Goal: Task Accomplishment & Management: Use online tool/utility

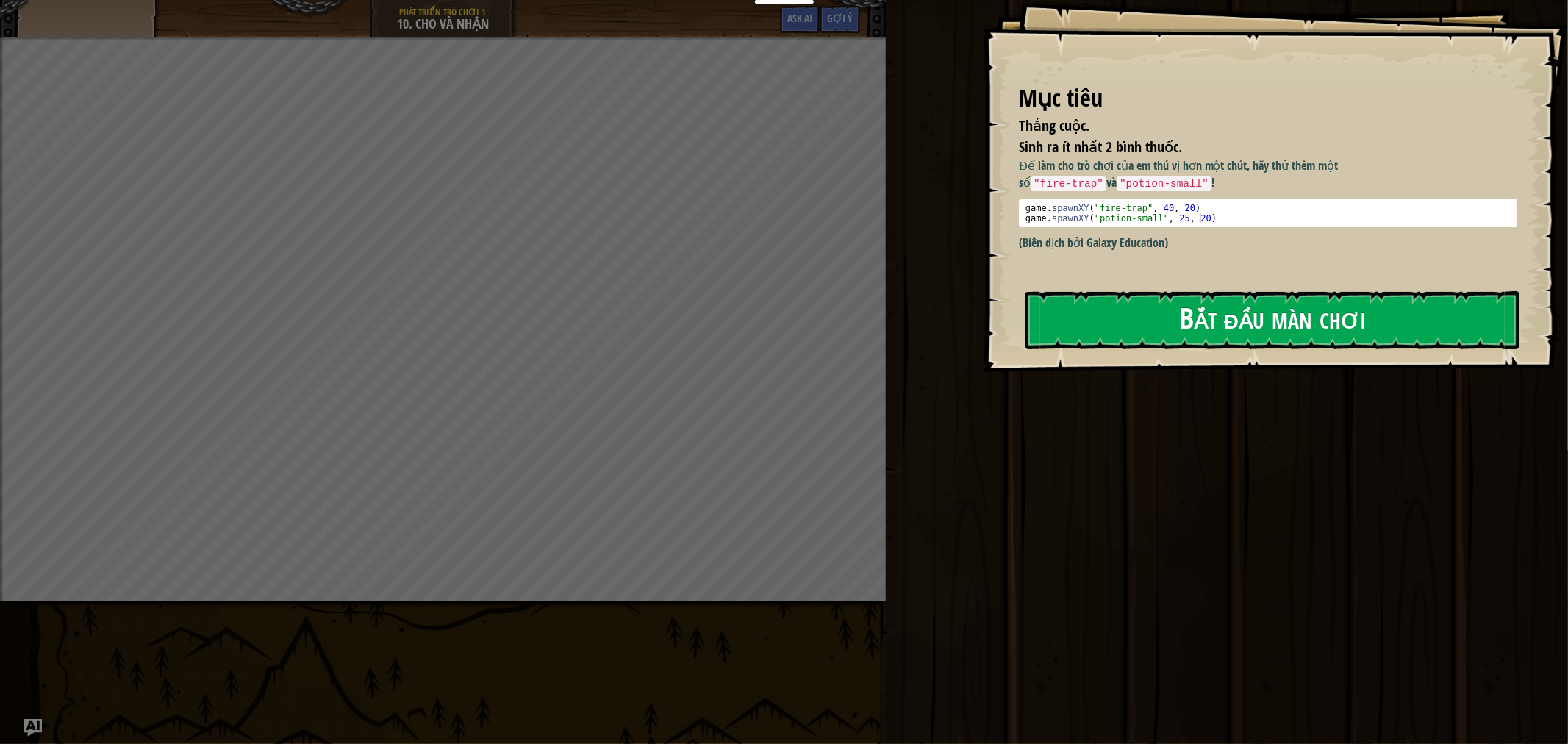
click at [1164, 333] on button "Bắt đầu màn chơi" at bounding box center [1272, 320] width 494 height 58
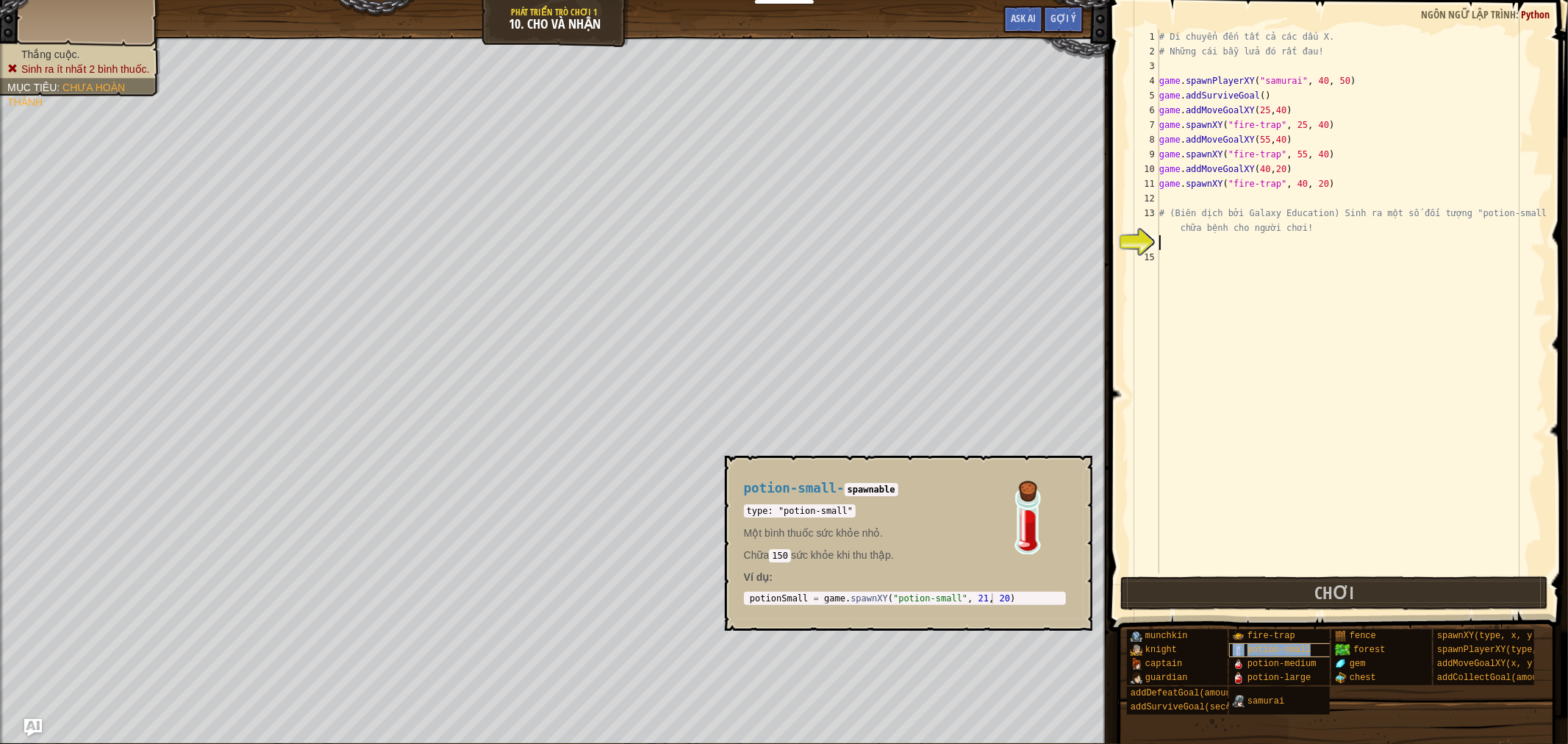
click at [1306, 653] on div "potion-small" at bounding box center [1308, 650] width 157 height 14
click at [1497, 630] on span "spawnXY(type, x, y)" at bounding box center [1487, 635] width 101 height 10
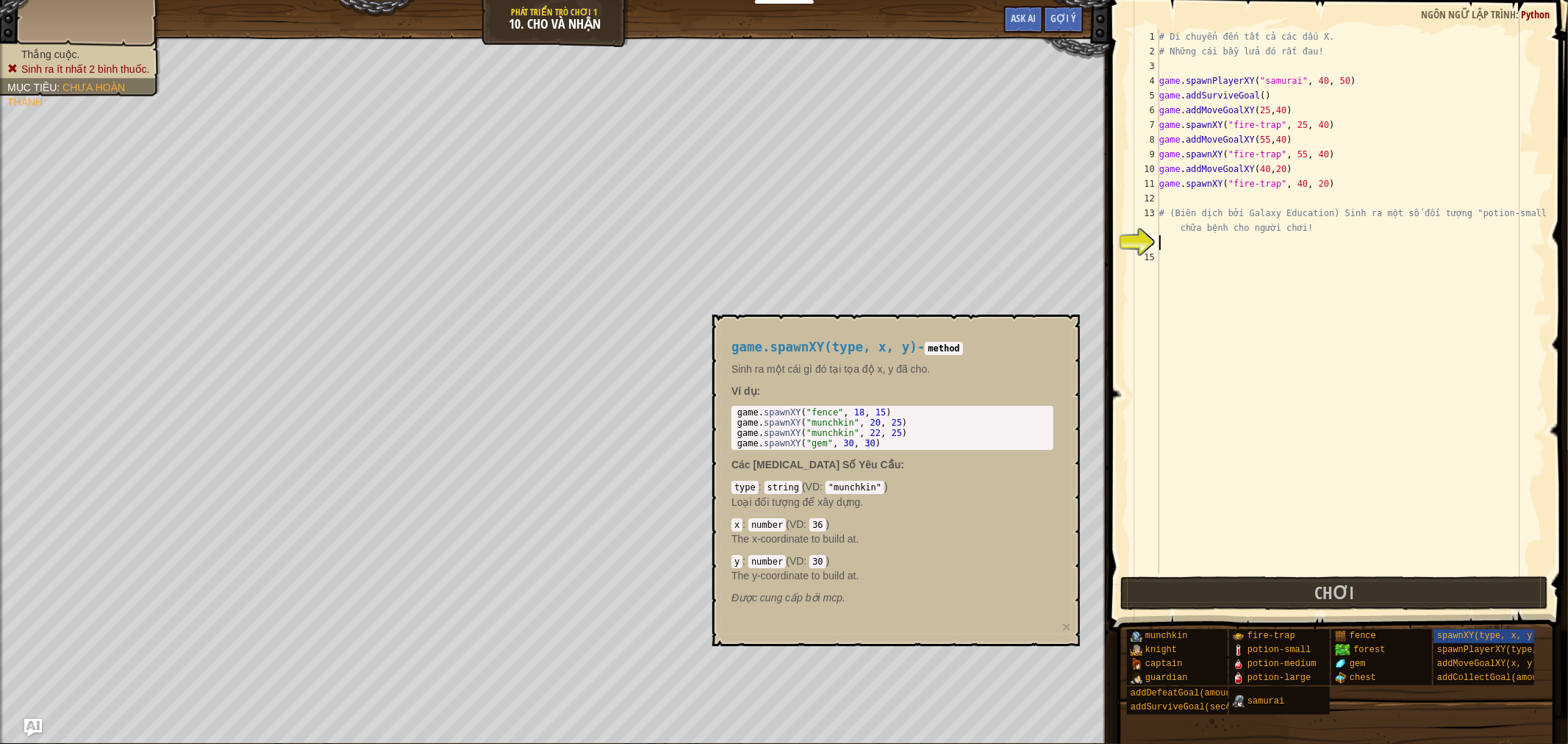
type textarea "game.spawnXY("fence", 18, 15)"
drag, startPoint x: 886, startPoint y: 413, endPoint x: 713, endPoint y: 412, distance: 173.0
click at [713, 412] on div "game.spawnXY(type, x, y) - method Sinh ra một cái gì đó tại tọa độ x, y đã cho.…" at bounding box center [895, 480] width 367 height 332
click at [1163, 240] on div "# Di chuyển đến tất cả các dấu X. # Những cái bẫy lửa đó rất đau! game . spawnP…" at bounding box center [1352, 316] width 390 height 573
paste textarea "game.spawnXY("fence", 18, 15)"
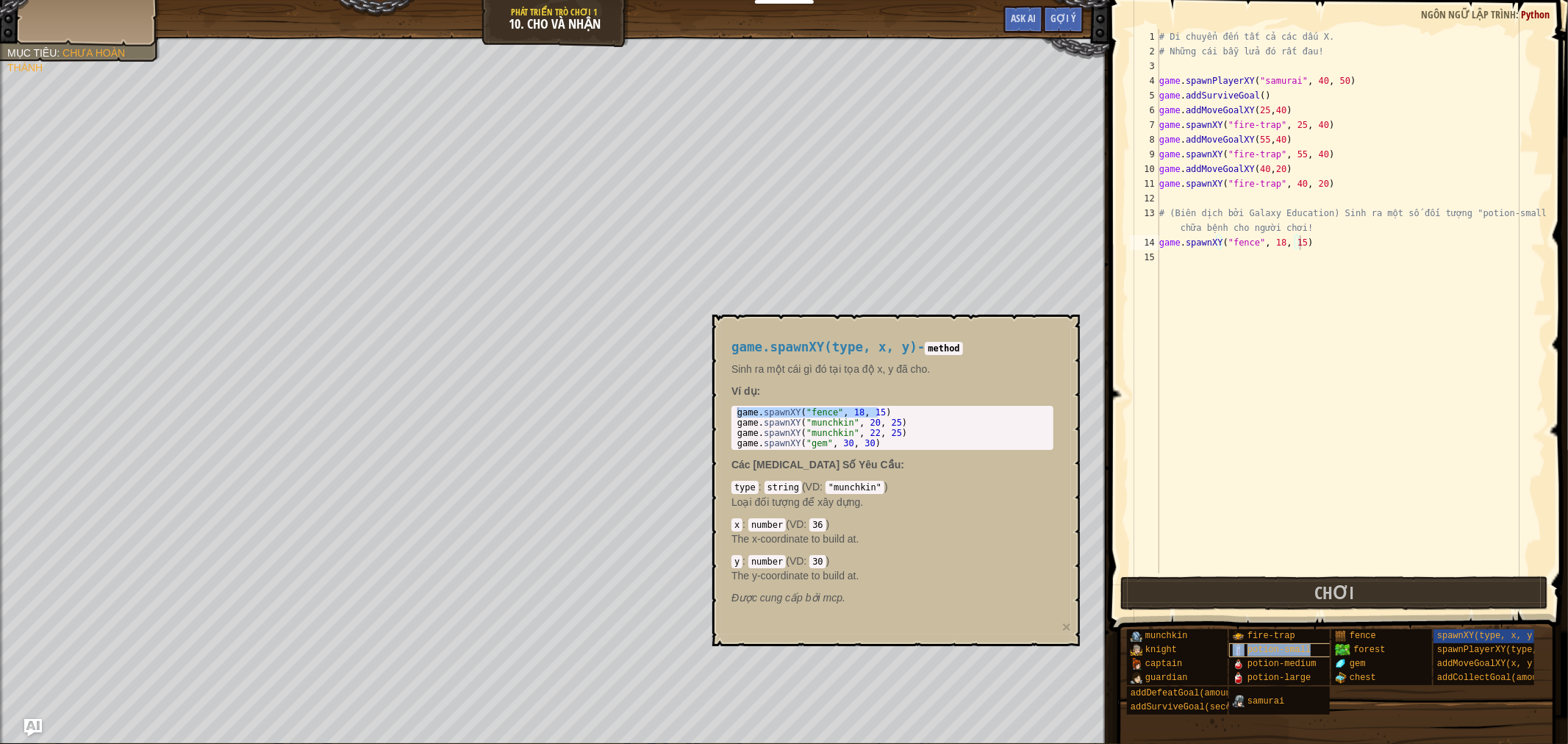
click at [1254, 649] on span "potion-small" at bounding box center [1279, 650] width 63 height 10
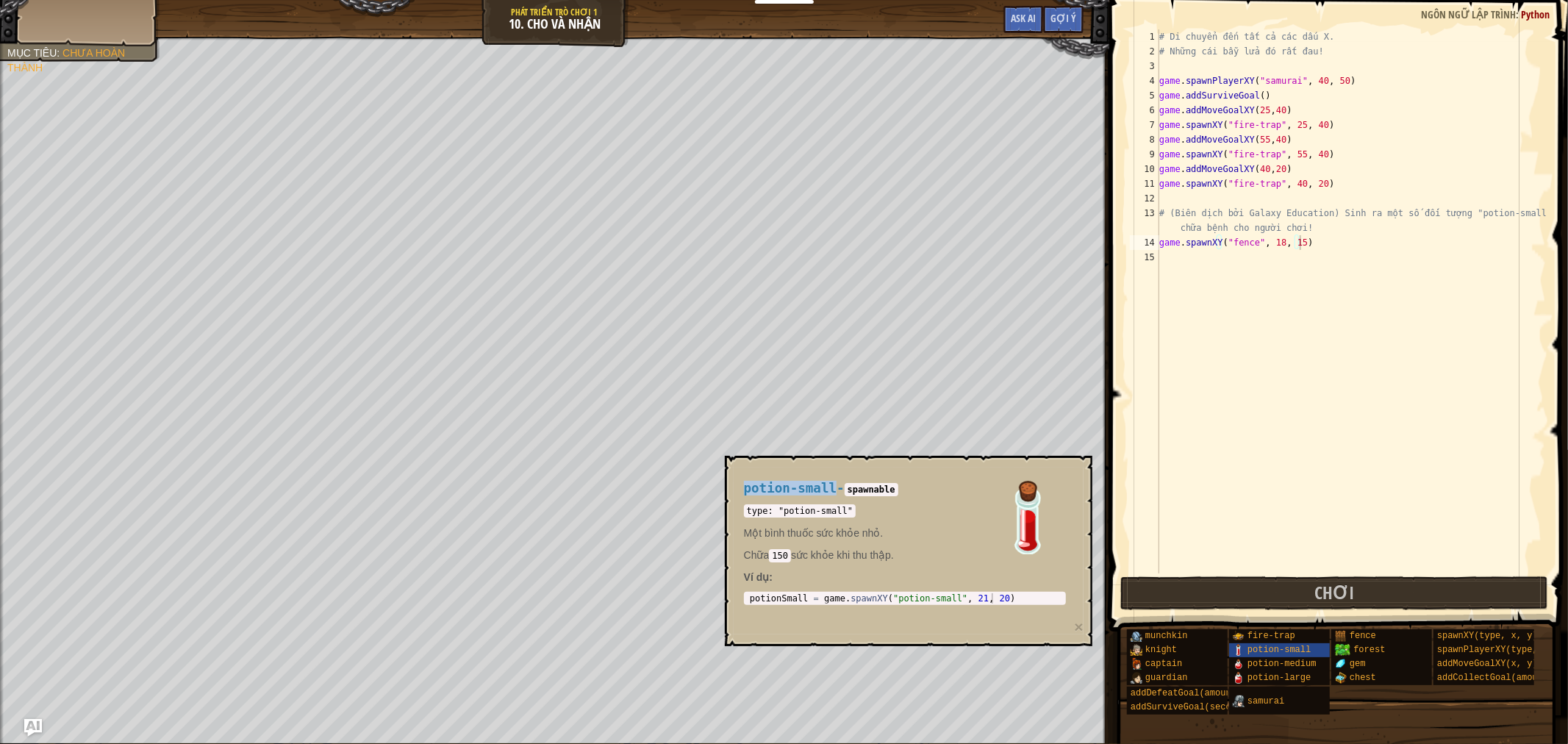
click at [696, 0] on body "Bảng điều khiển của tôi Bảng điều khiển giáo viên CodeCombat Bảng Điều Khiển Gi…" at bounding box center [784, 0] width 1568 height 0
copy body "potion-small"
click at [1248, 243] on div "# Di chuyển đến tất cả các dấu X. # Những cái bẫy lửa đó rất đau! game . spawnP…" at bounding box center [1352, 316] width 390 height 573
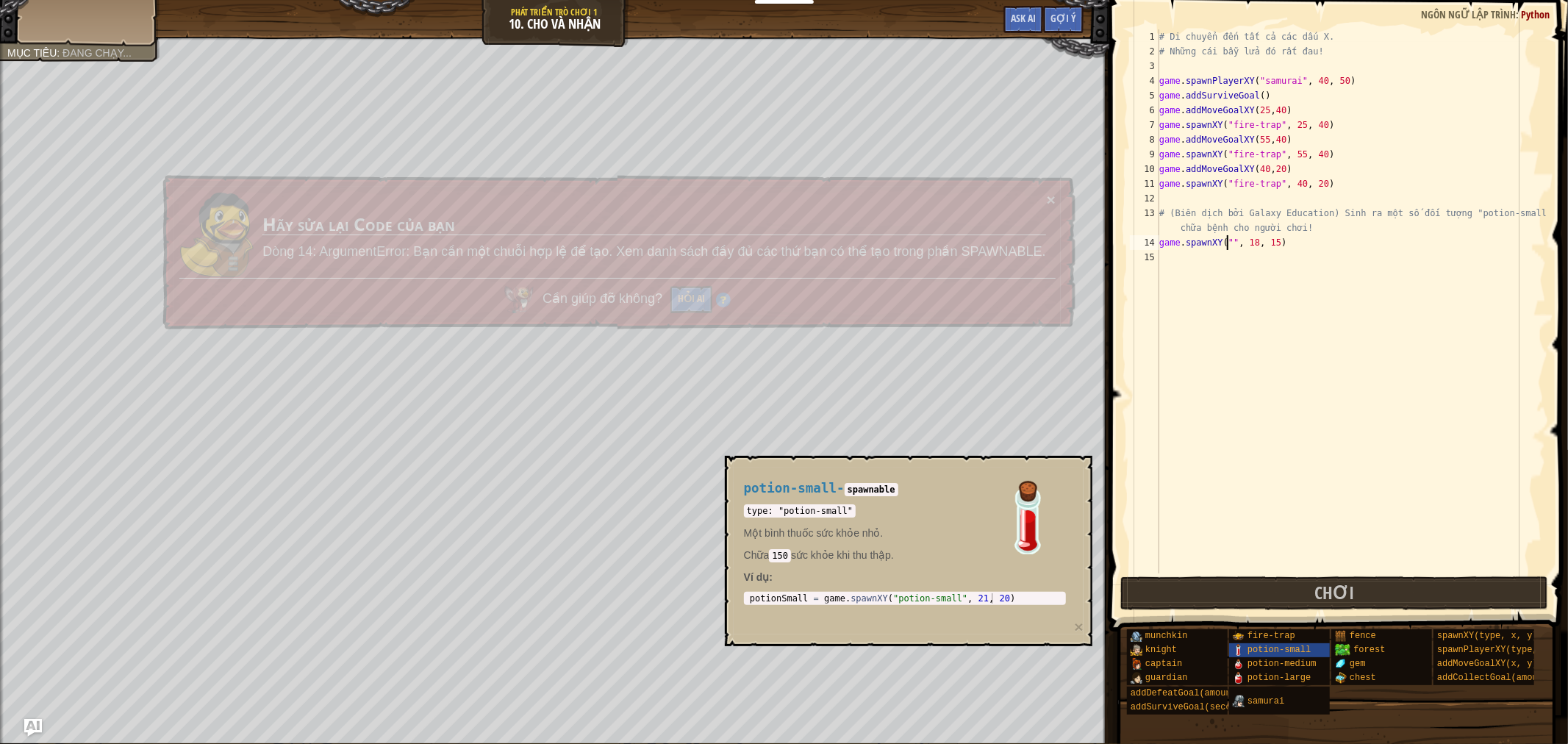
paste textarea "potion-small"
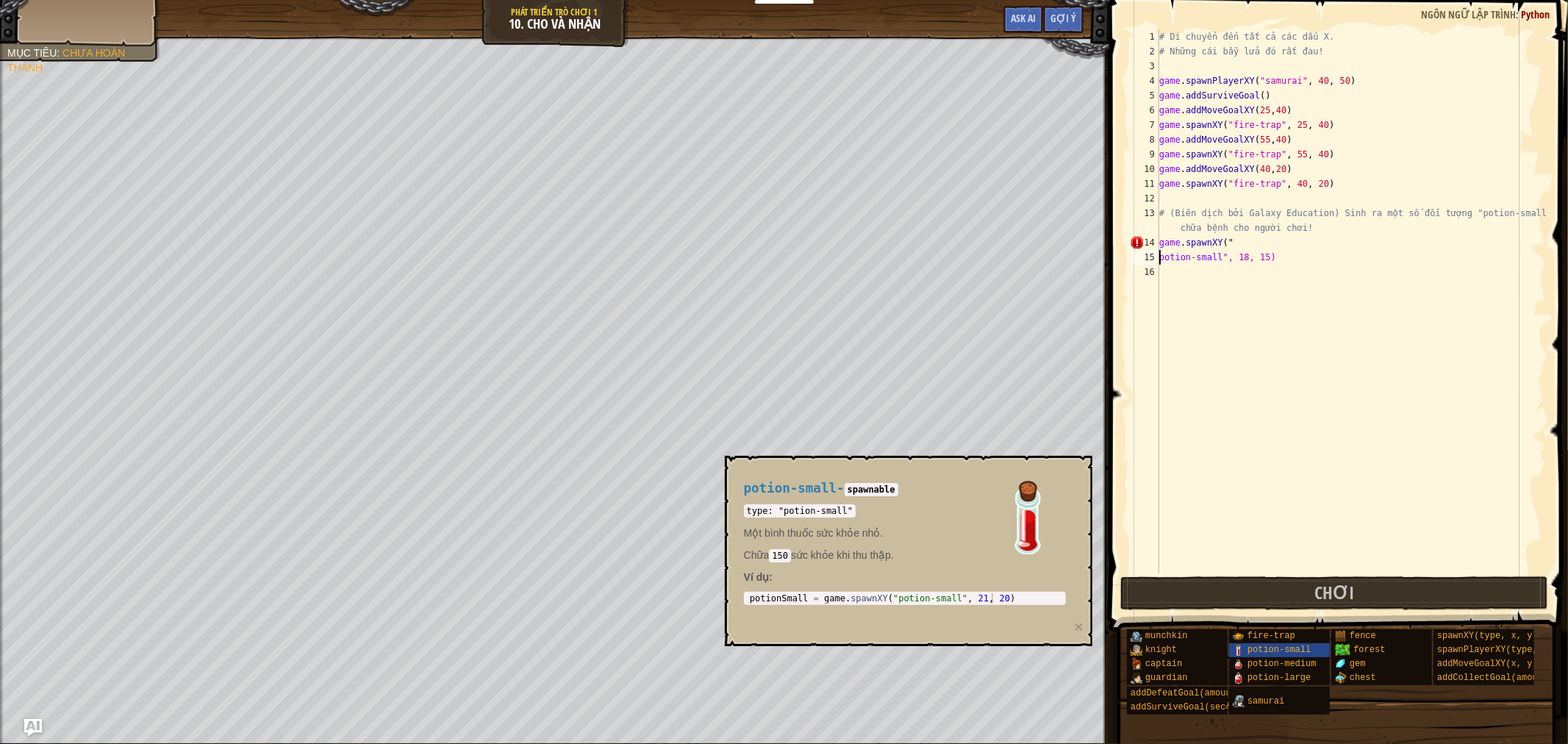
type textarea "game.spawnXY("potion-small", 18, 15)"
click at [1293, 645] on span "potion-small" at bounding box center [1279, 650] width 63 height 10
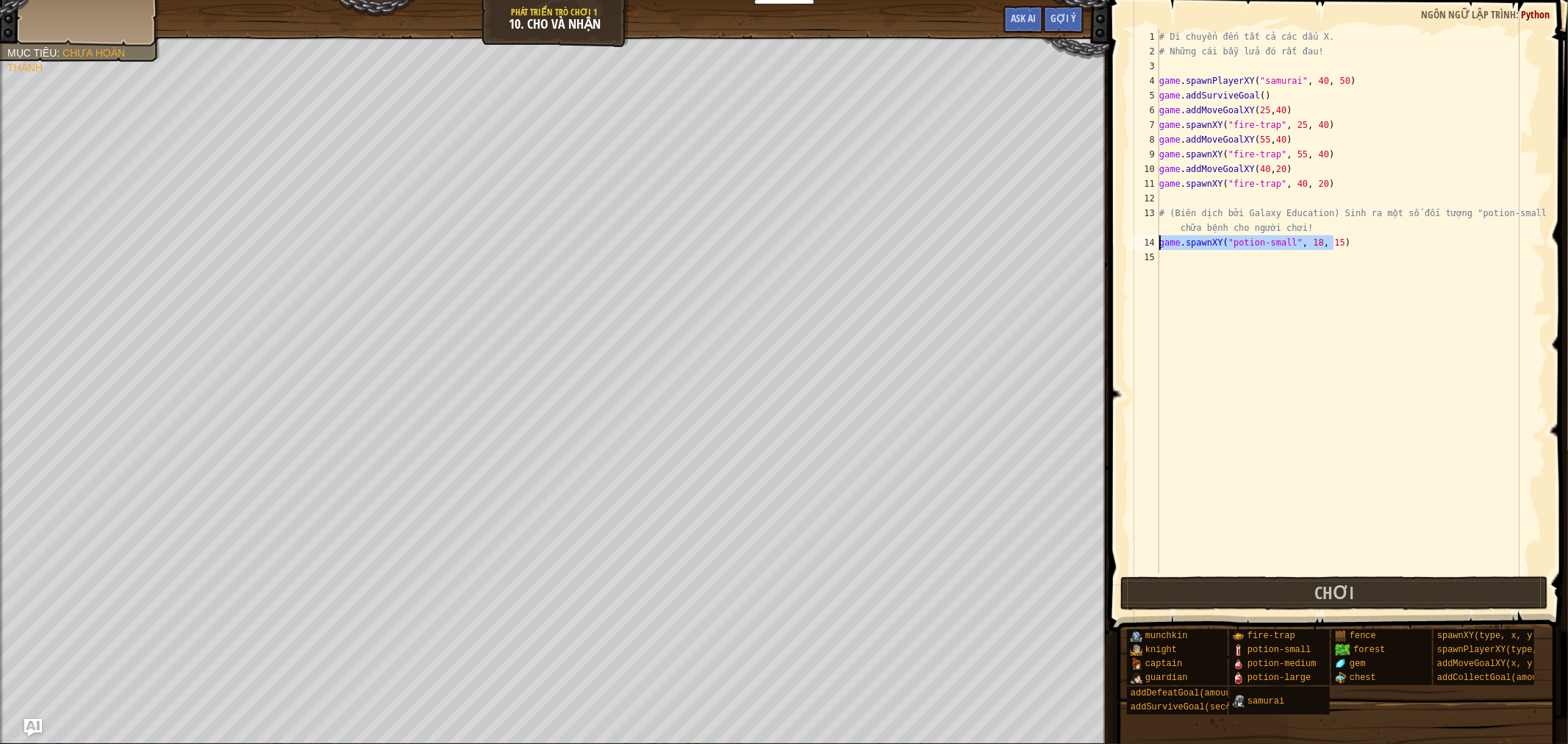
drag, startPoint x: 1352, startPoint y: 240, endPoint x: 1149, endPoint y: 240, distance: 203.0
click at [1151, 240] on div "game.spawnXY("potion-small", 18, 15) 1 2 3 4 5 6 7 8 9 10 11 12 13 14 15 # Di c…" at bounding box center [1336, 301] width 419 height 544
click at [1166, 263] on div "# Di chuyển đến tất cả các dấu X. # Những cái bẫy lửa đó rất đau! game . spawnP…" at bounding box center [1352, 316] width 390 height 573
paste textarea "game.spawnXY("potion-small", 18, 15)"
click at [1327, 253] on div "# Di chuyển đến tất cả các dấu X. # Những cái bẫy lửa đó rất đau! game . spawnP…" at bounding box center [1352, 316] width 390 height 573
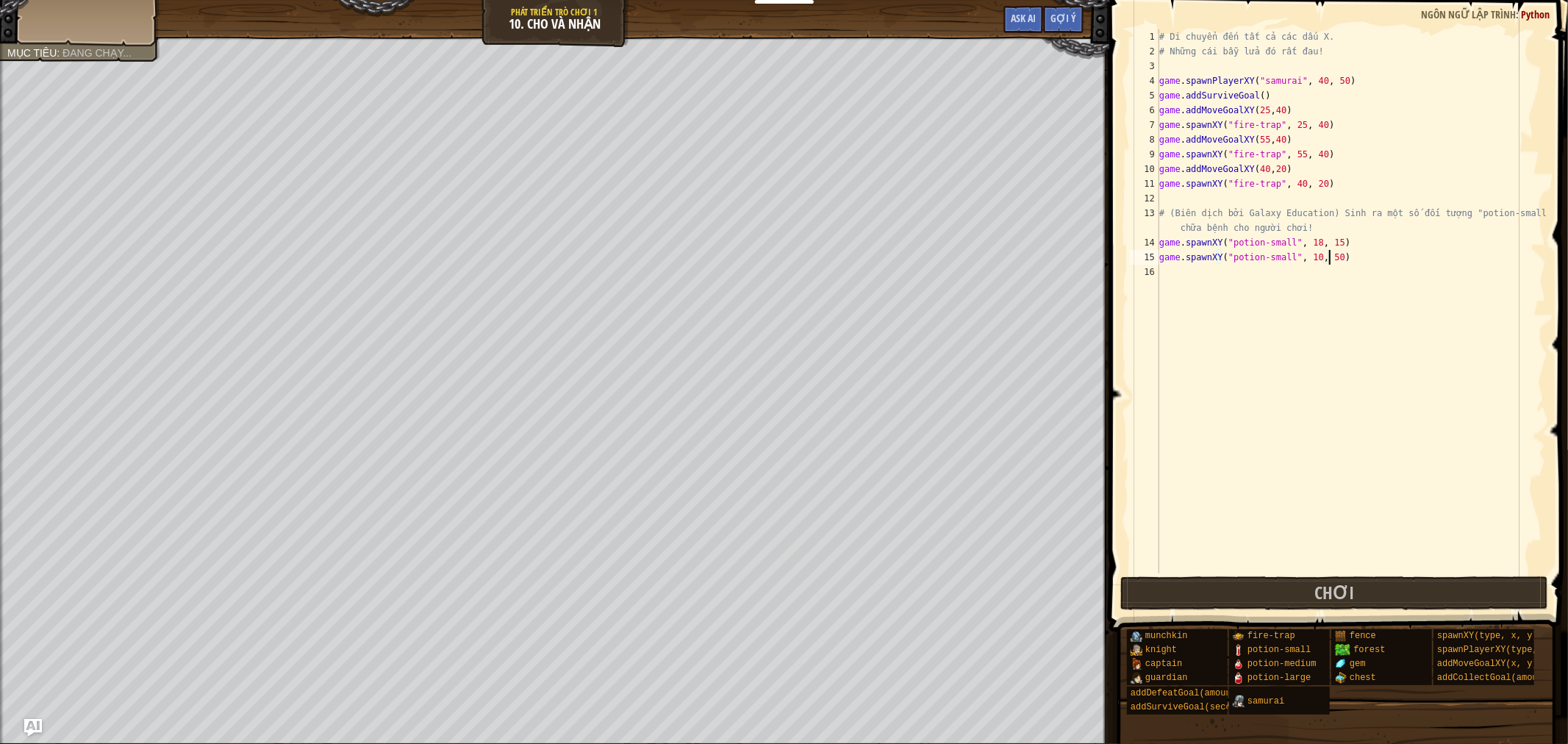
scroll to position [6, 13]
type textarea "game.spawnXY("potion-small", 10, 50)"
drag, startPoint x: 1365, startPoint y: 601, endPoint x: 1171, endPoint y: 562, distance: 197.9
click at [1365, 600] on button "Chơi" at bounding box center [1335, 593] width 428 height 34
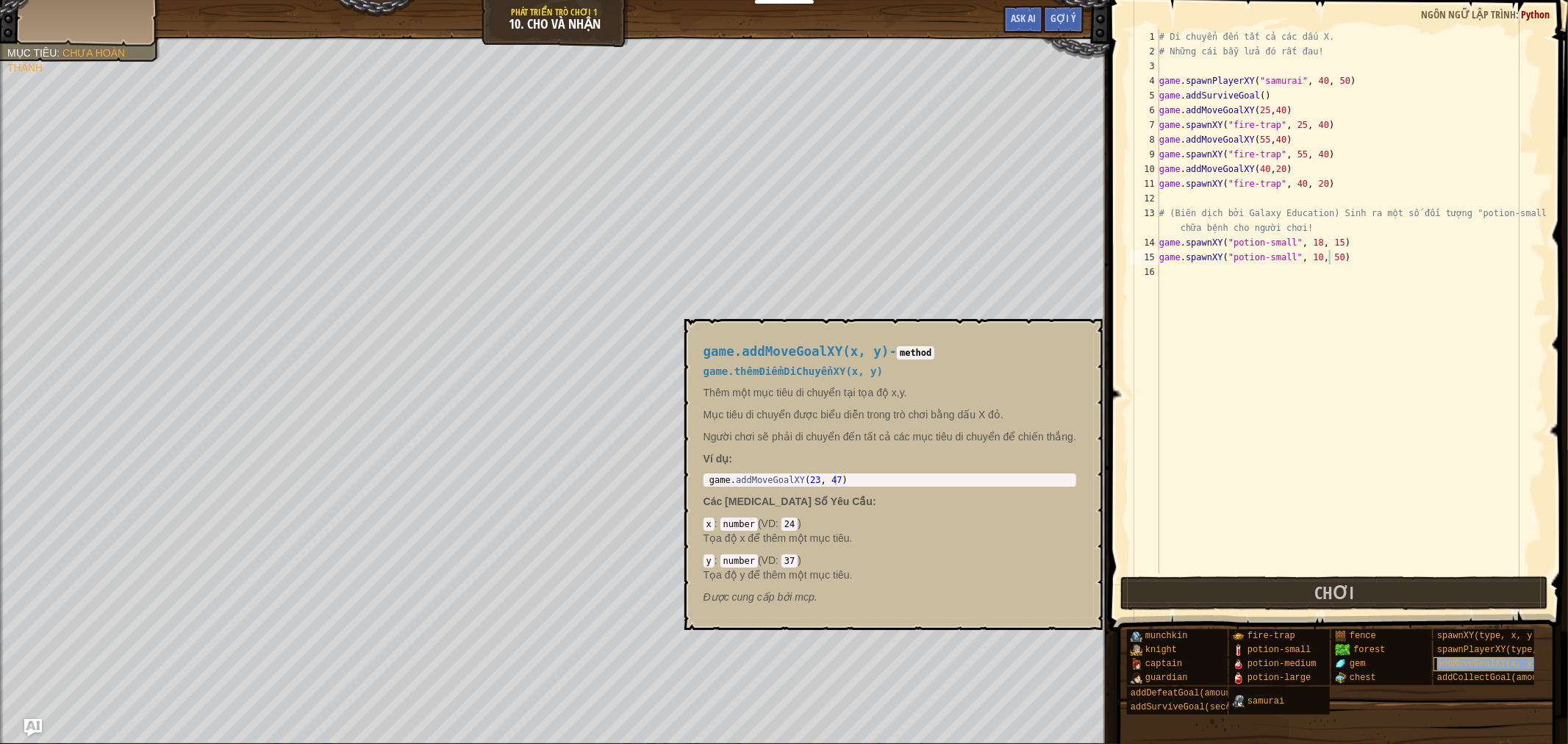
click at [1493, 669] on span "addMoveGoalXY(x, y)" at bounding box center [1487, 663] width 101 height 10
click at [1488, 679] on span "addCollectGoal(amount)" at bounding box center [1495, 677] width 116 height 10
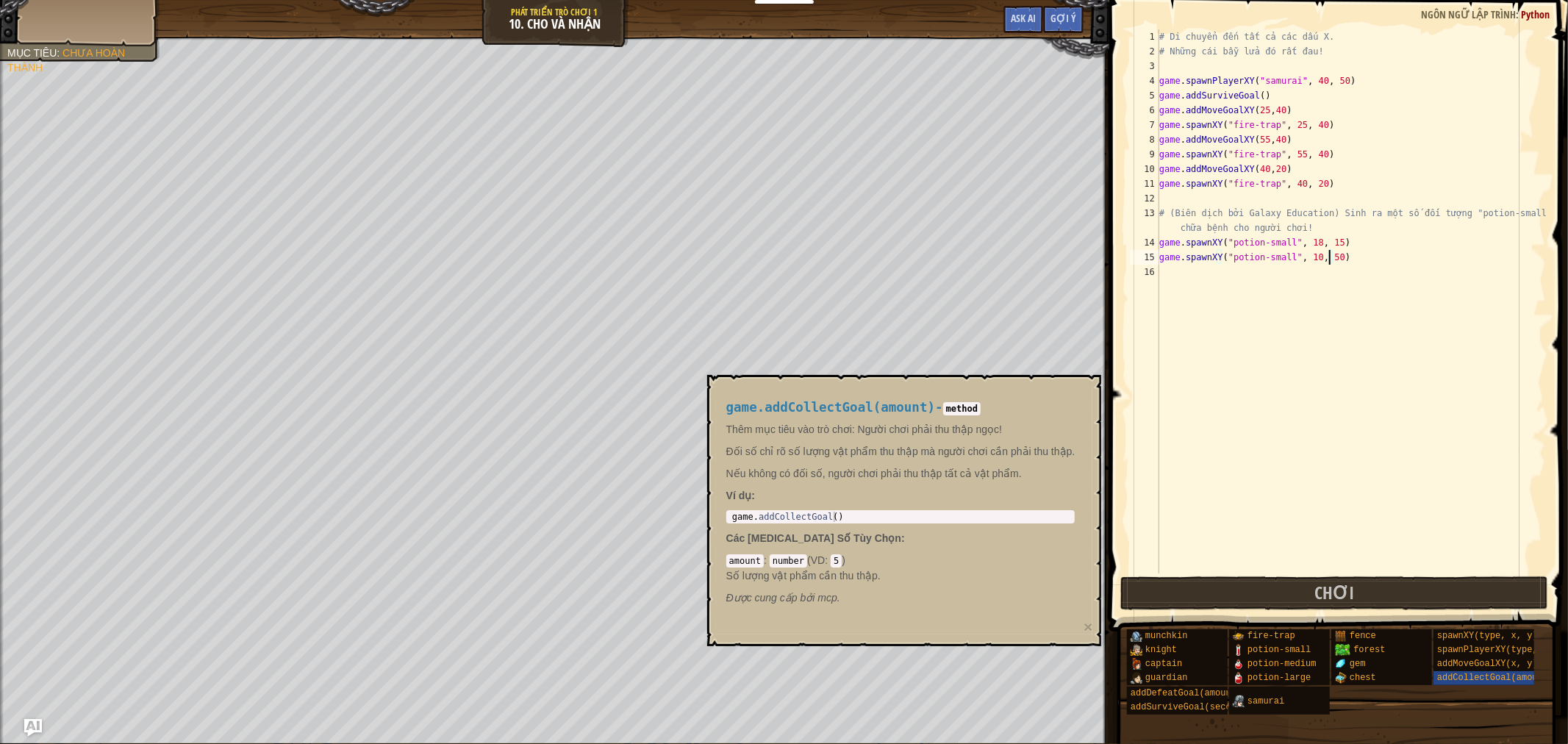
type textarea "game.addCollectGoal()"
drag, startPoint x: 841, startPoint y: 511, endPoint x: 884, endPoint y: 528, distance: 46.2
click at [884, 528] on div "game.addCollectGoal(amount) - method Thêm mục tiêu vào trò chơi: Người chơi phả…" at bounding box center [901, 502] width 370 height 232
click at [1182, 277] on div "# Di chuyển đến tất cả các dấu X. # Những cái bẫy lửa đó rất đau! game . spawnP…" at bounding box center [1352, 316] width 390 height 573
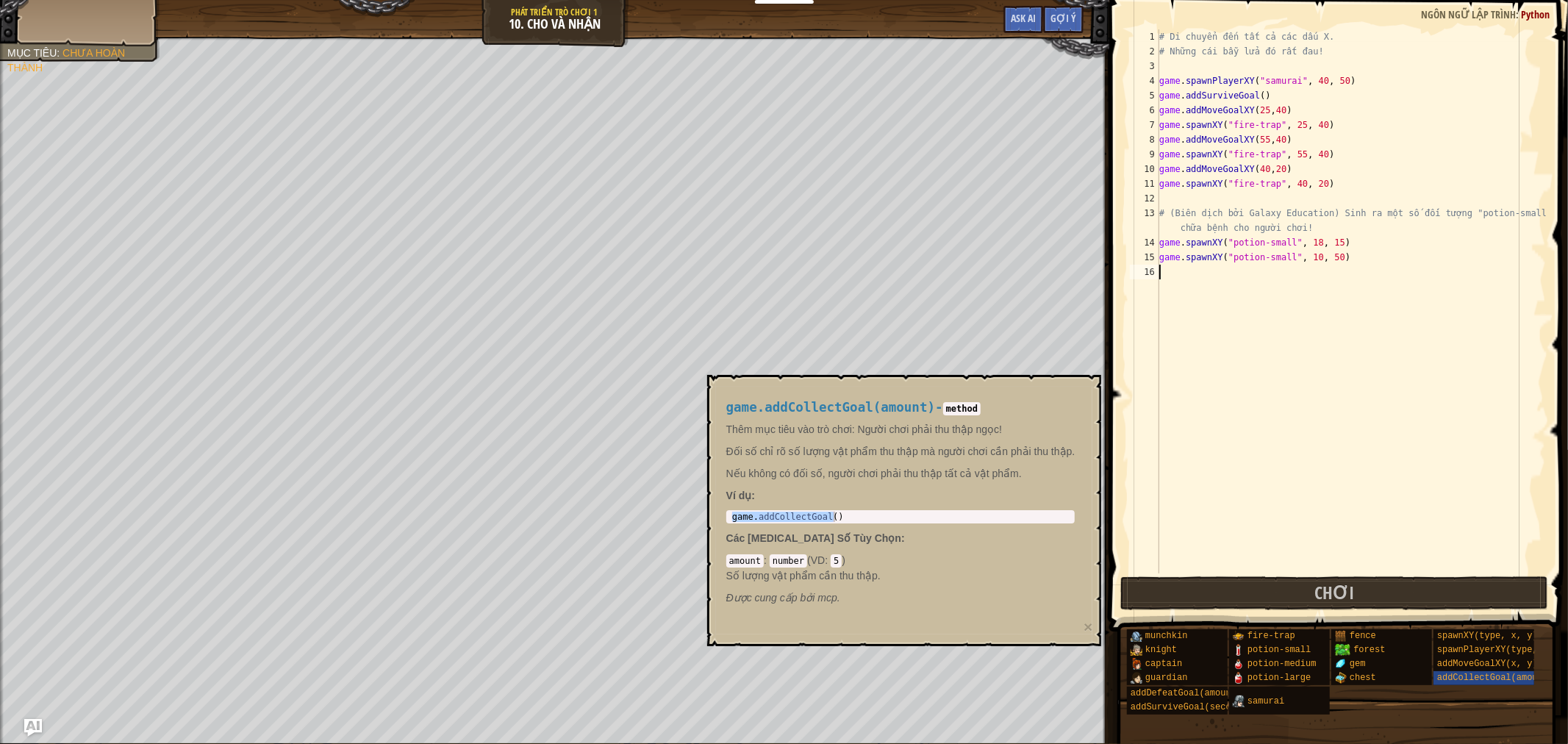
paste textarea "game.addCollectGoal()"
click at [1256, 274] on div "# Di chuyển đến tất cả các dấu X. # Những cái bẫy lửa đó rất đau! game . spawnP…" at bounding box center [1352, 316] width 390 height 573
click at [1486, 678] on span "addCollectGoal(amount)" at bounding box center [1495, 677] width 116 height 10
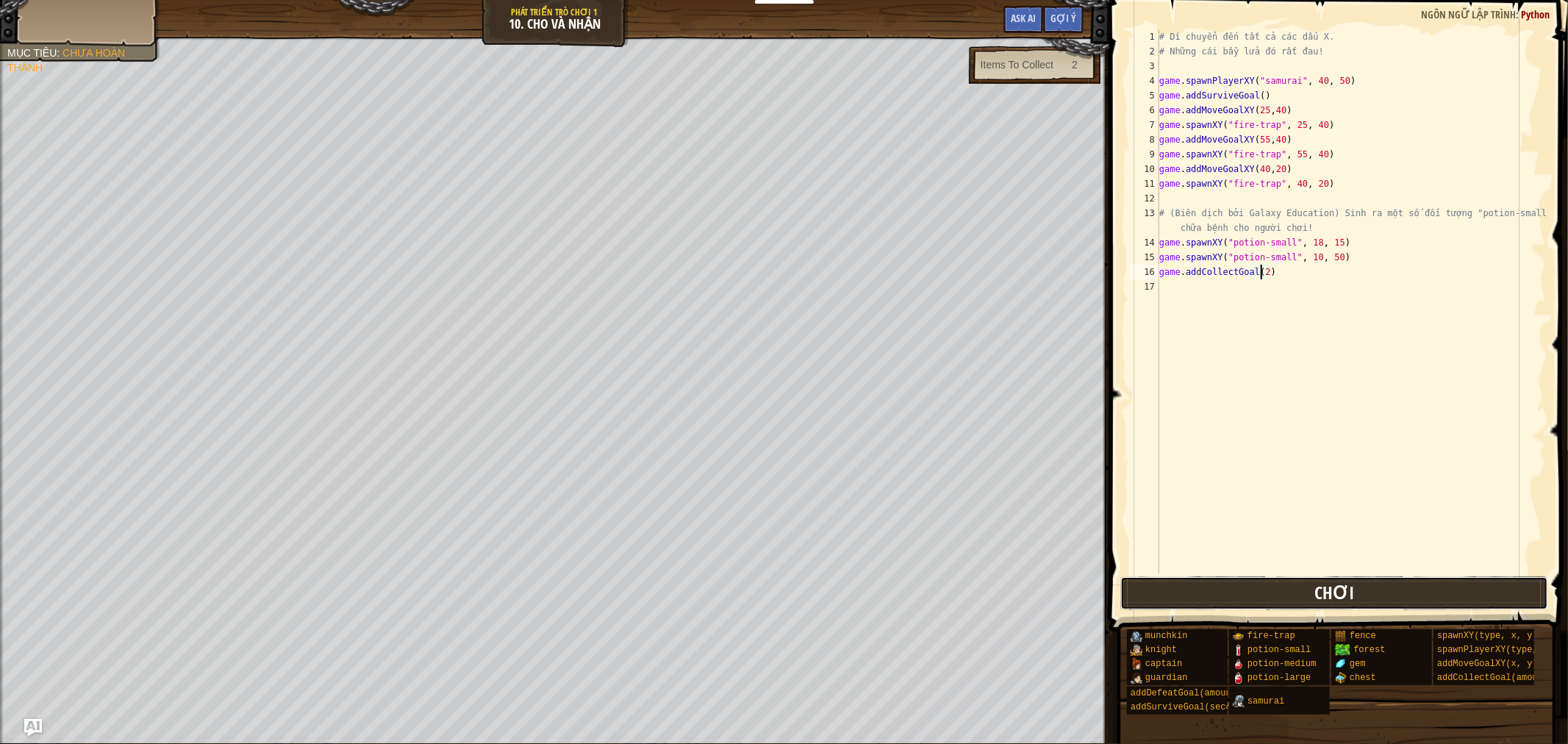
click at [1385, 590] on button "Chơi" at bounding box center [1335, 593] width 428 height 34
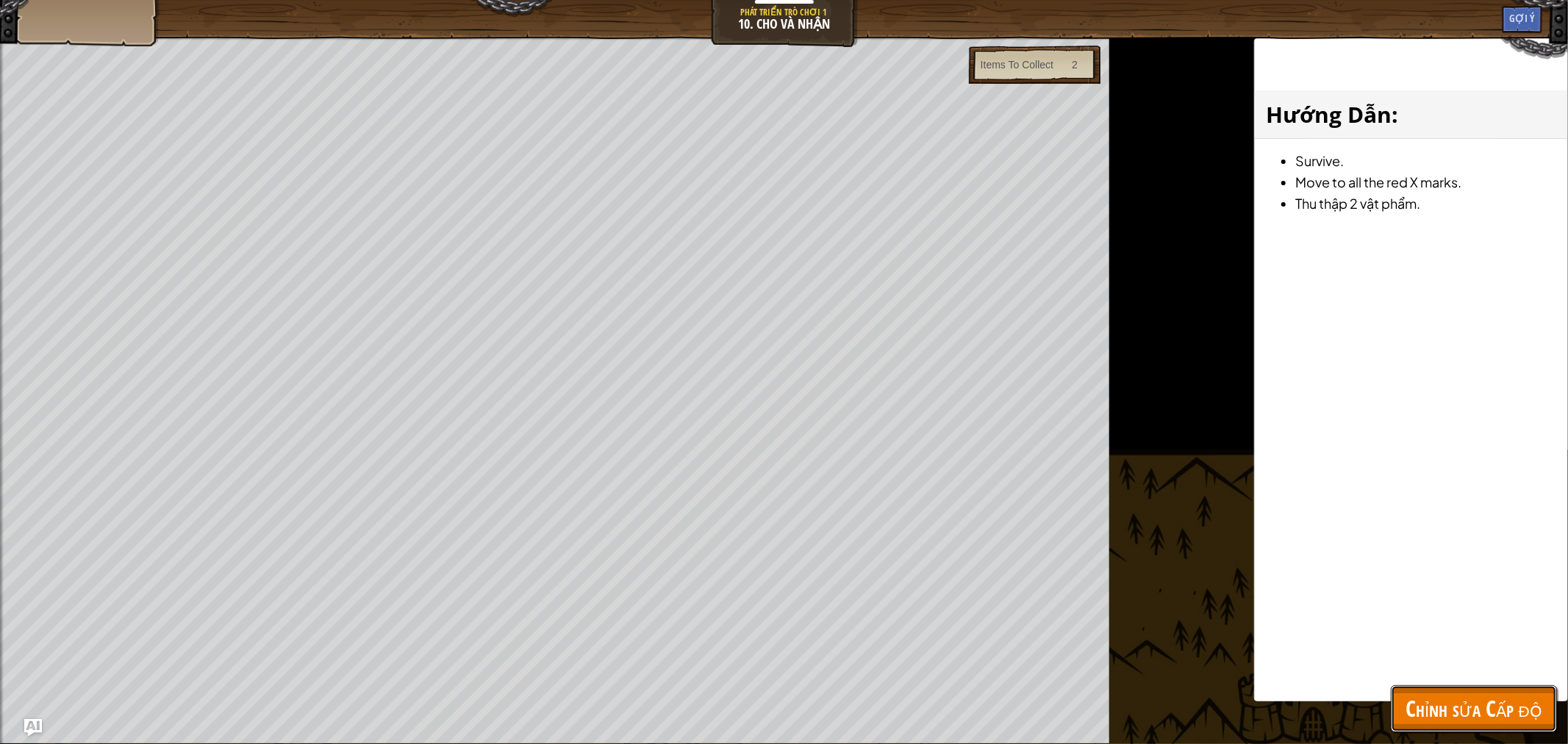
click at [1466, 717] on span "Chỉnh sửa Cấp độ" at bounding box center [1474, 708] width 136 height 30
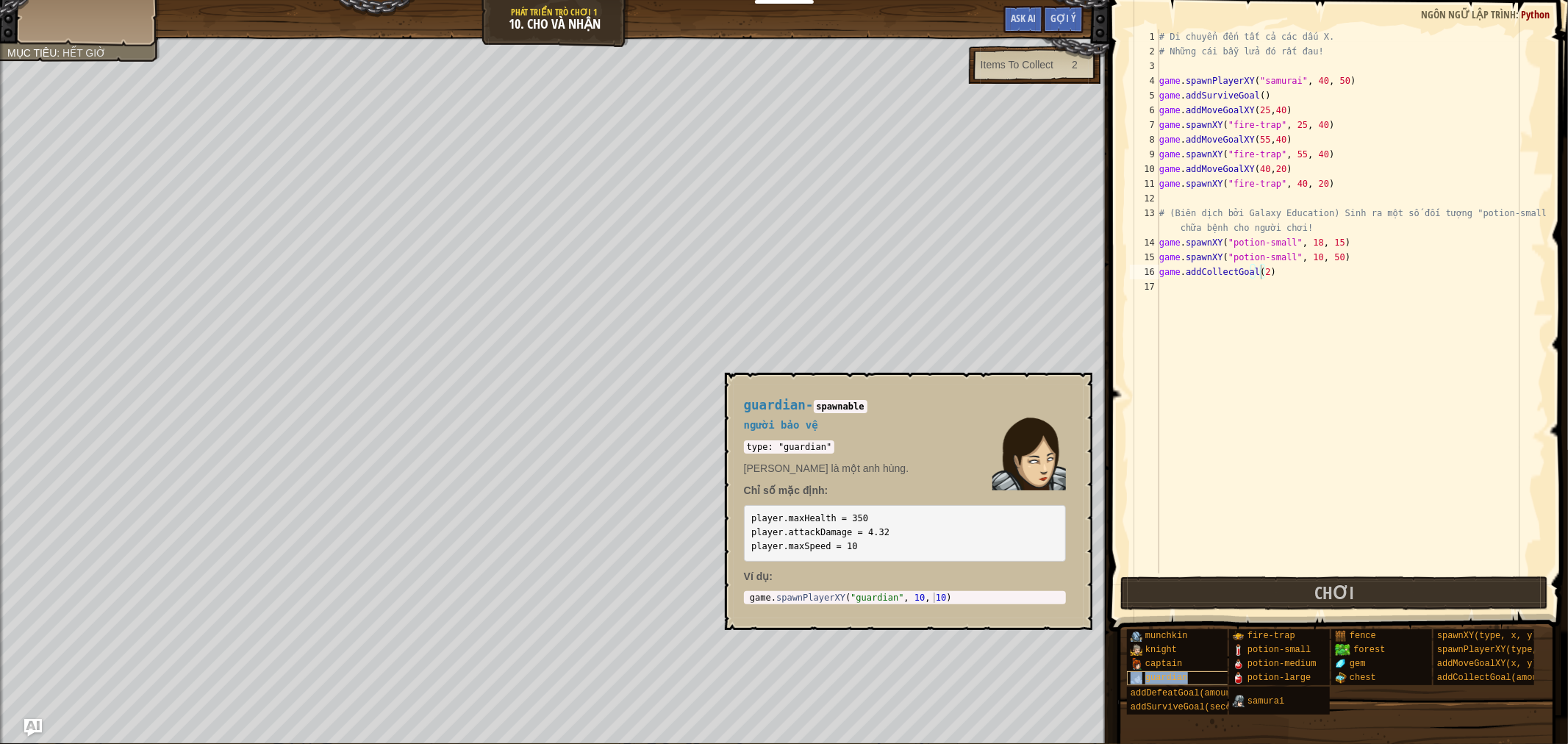
click at [1166, 679] on span "guardian" at bounding box center [1167, 677] width 43 height 10
click at [863, 520] on pre "player.maxHealth = 350 player.attackDamage = 4.32 player.maxSpeed = 10" at bounding box center [905, 533] width 322 height 56
drag, startPoint x: 855, startPoint y: 545, endPoint x: 747, endPoint y: 502, distance: 116.2
click at [747, 502] on div "type: "guardian" Illia Shieldsmith là một anh hùng. Chỉ số mặc định: player.max…" at bounding box center [905, 500] width 322 height 123
drag, startPoint x: 848, startPoint y: 431, endPoint x: 815, endPoint y: 428, distance: 33.1
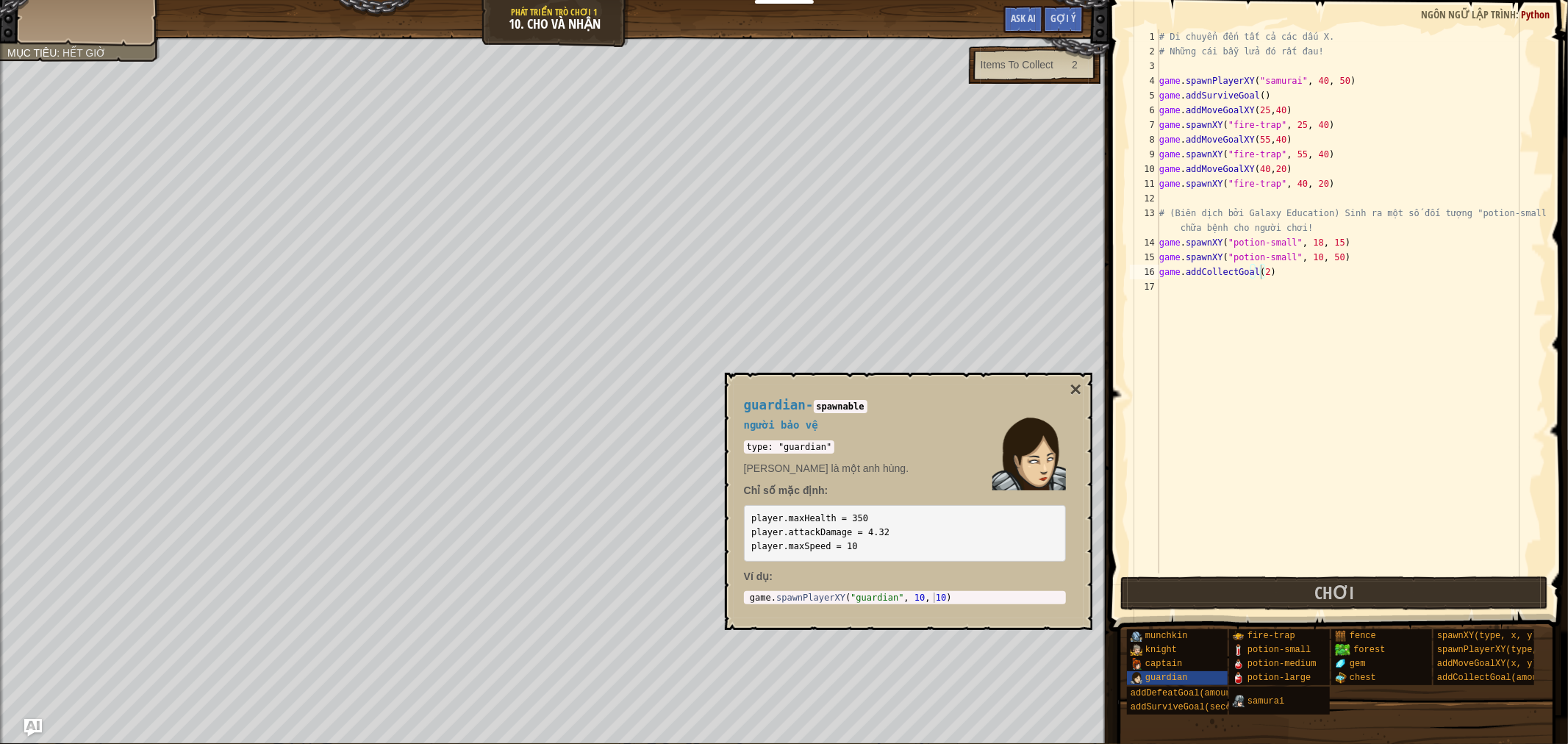
click at [844, 431] on div "guardian - spawnable người bảo vệ type: "guardian" Illia Shieldsmith là một anh…" at bounding box center [905, 500] width 342 height 233
drag, startPoint x: 822, startPoint y: 444, endPoint x: 774, endPoint y: 443, distance: 48.0
click at [774, 443] on code "type: "guardian"" at bounding box center [790, 446] width 91 height 13
copy code ""guardian""
click at [1081, 387] on button "×" at bounding box center [1075, 389] width 12 height 20
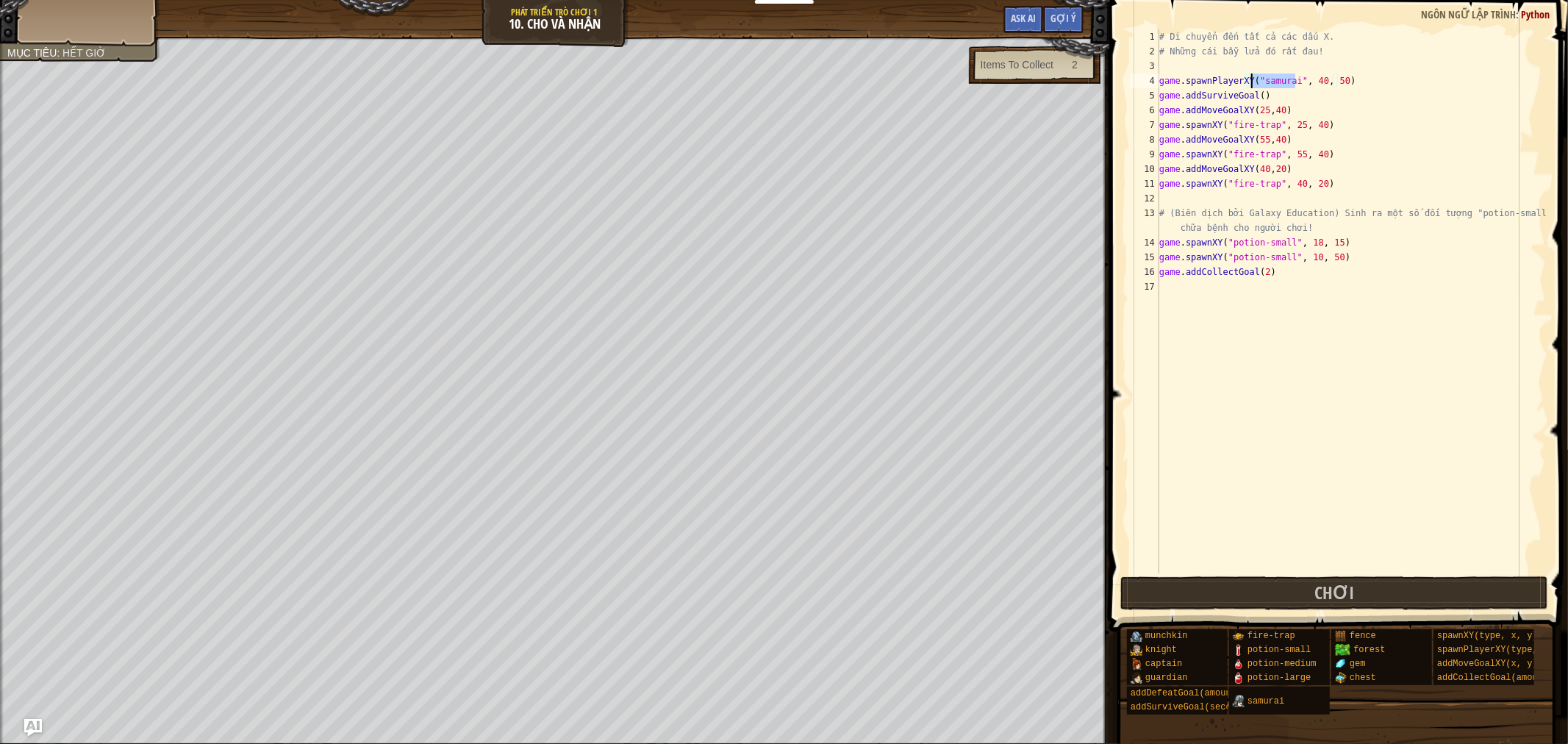
drag, startPoint x: 1295, startPoint y: 78, endPoint x: 1253, endPoint y: 78, distance: 42.0
click at [1253, 78] on div "# Di chuyển đến tất cả các dấu X. # Những cái bẫy lửa đó rất đau! game . spawnP…" at bounding box center [1352, 316] width 390 height 573
paste textarea "guardian"
click at [1293, 593] on button "Chơi" at bounding box center [1335, 593] width 428 height 34
click at [1344, 573] on span at bounding box center [1340, 295] width 471 height 675
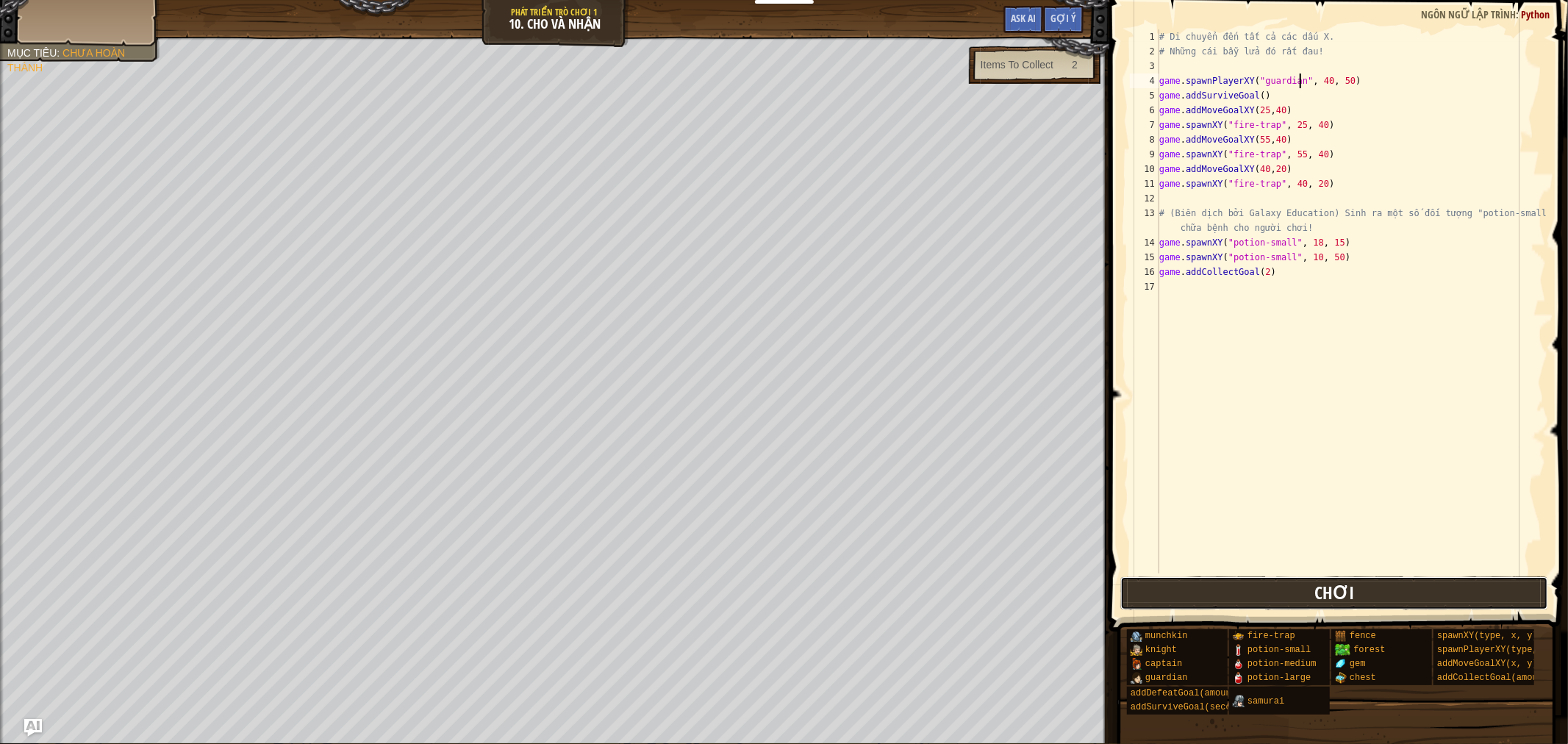
click at [1372, 604] on button "Chơi" at bounding box center [1335, 593] width 428 height 34
click at [1211, 575] on span at bounding box center [1340, 295] width 471 height 675
drag, startPoint x: 1224, startPoint y: 591, endPoint x: 1201, endPoint y: 586, distance: 23.5
click at [1224, 591] on button "Chơi" at bounding box center [1335, 593] width 428 height 34
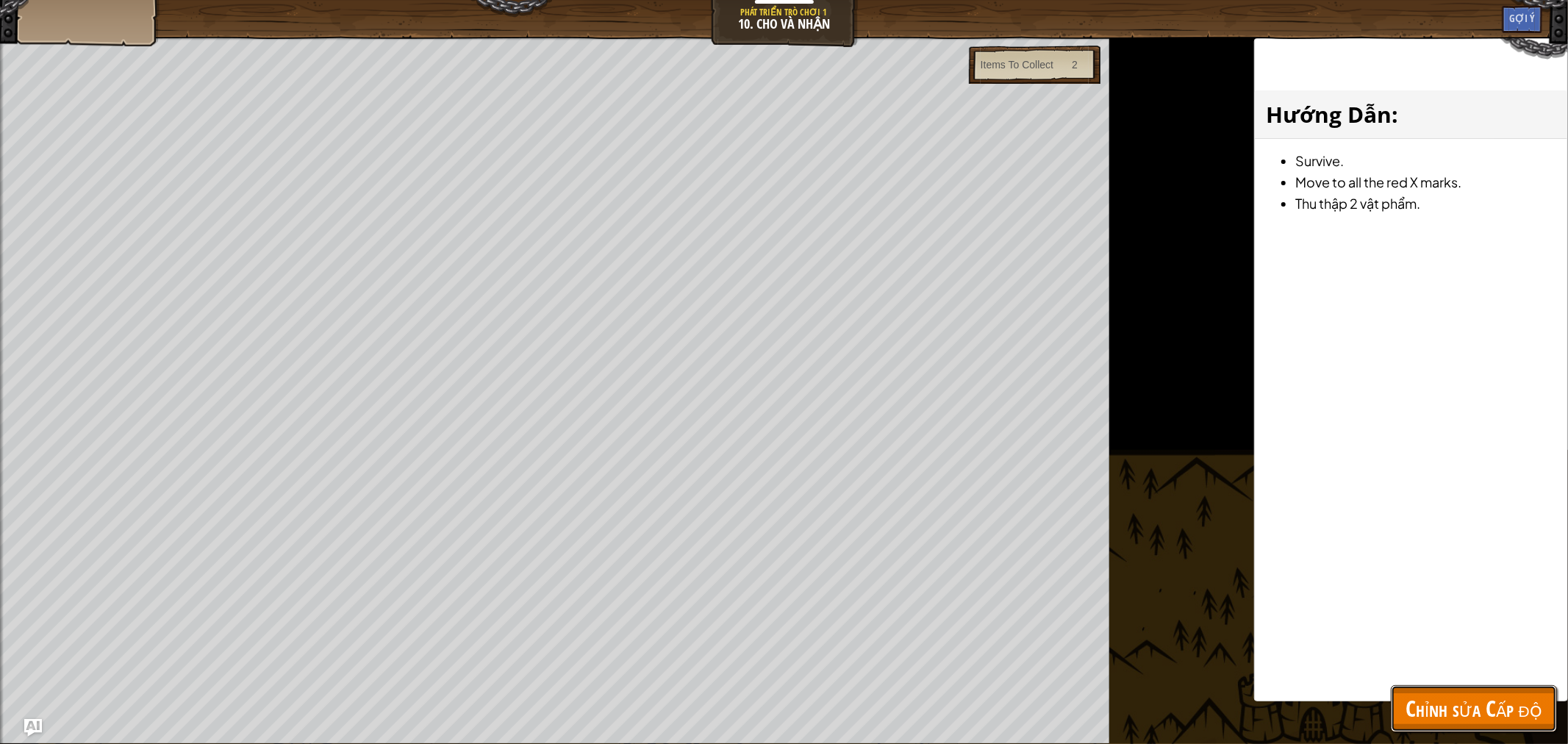
click at [1508, 701] on span "Chỉnh sửa Cấp độ" at bounding box center [1474, 708] width 136 height 30
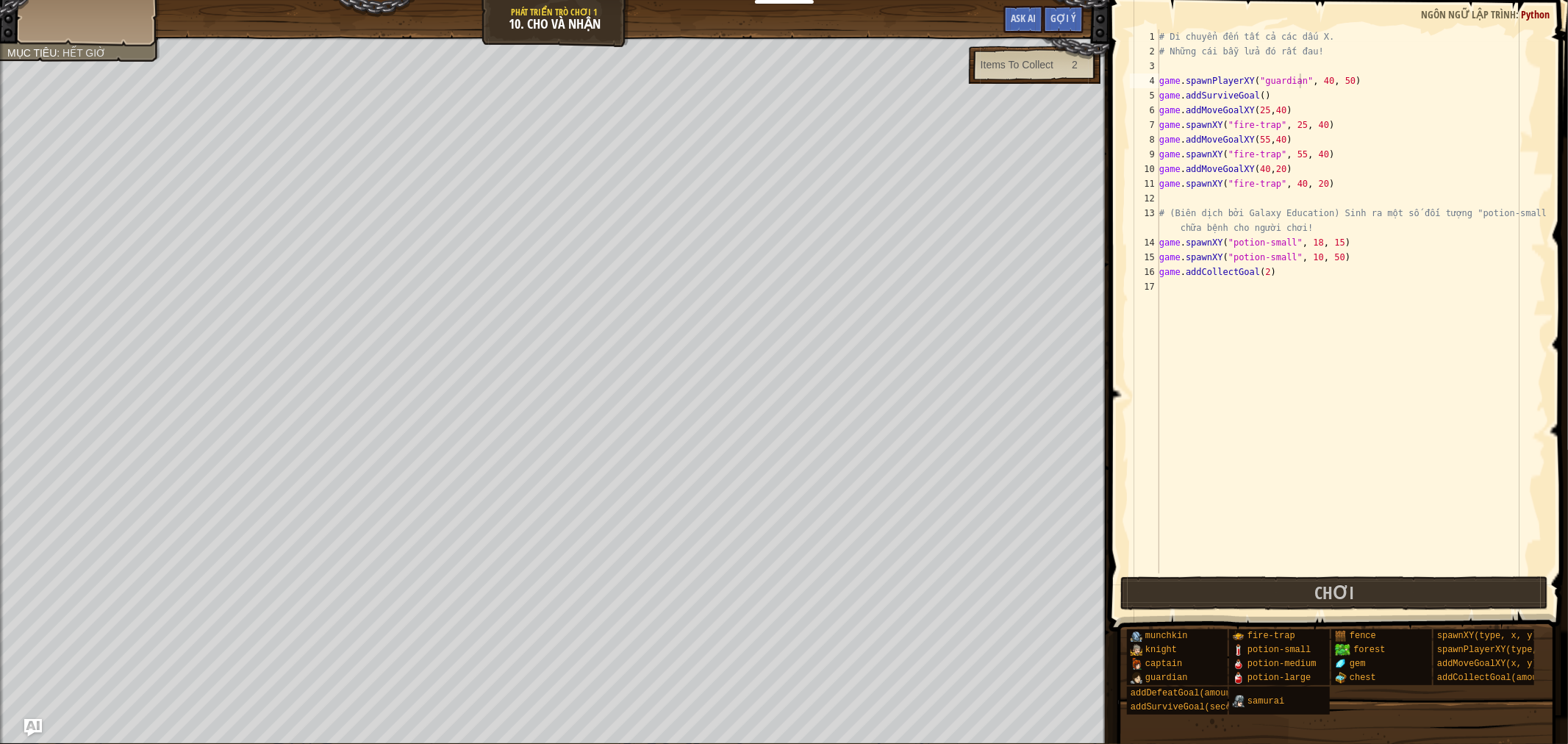
type textarea "game.addCollectGoal(2)"
drag, startPoint x: 1272, startPoint y: 268, endPoint x: 1160, endPoint y: 265, distance: 112.0
click at [1160, 265] on div "# Di chuyển đến tất cả các dấu X. # Những cái bẫy lửa đó rất đau! game . spawnP…" at bounding box center [1352, 316] width 390 height 573
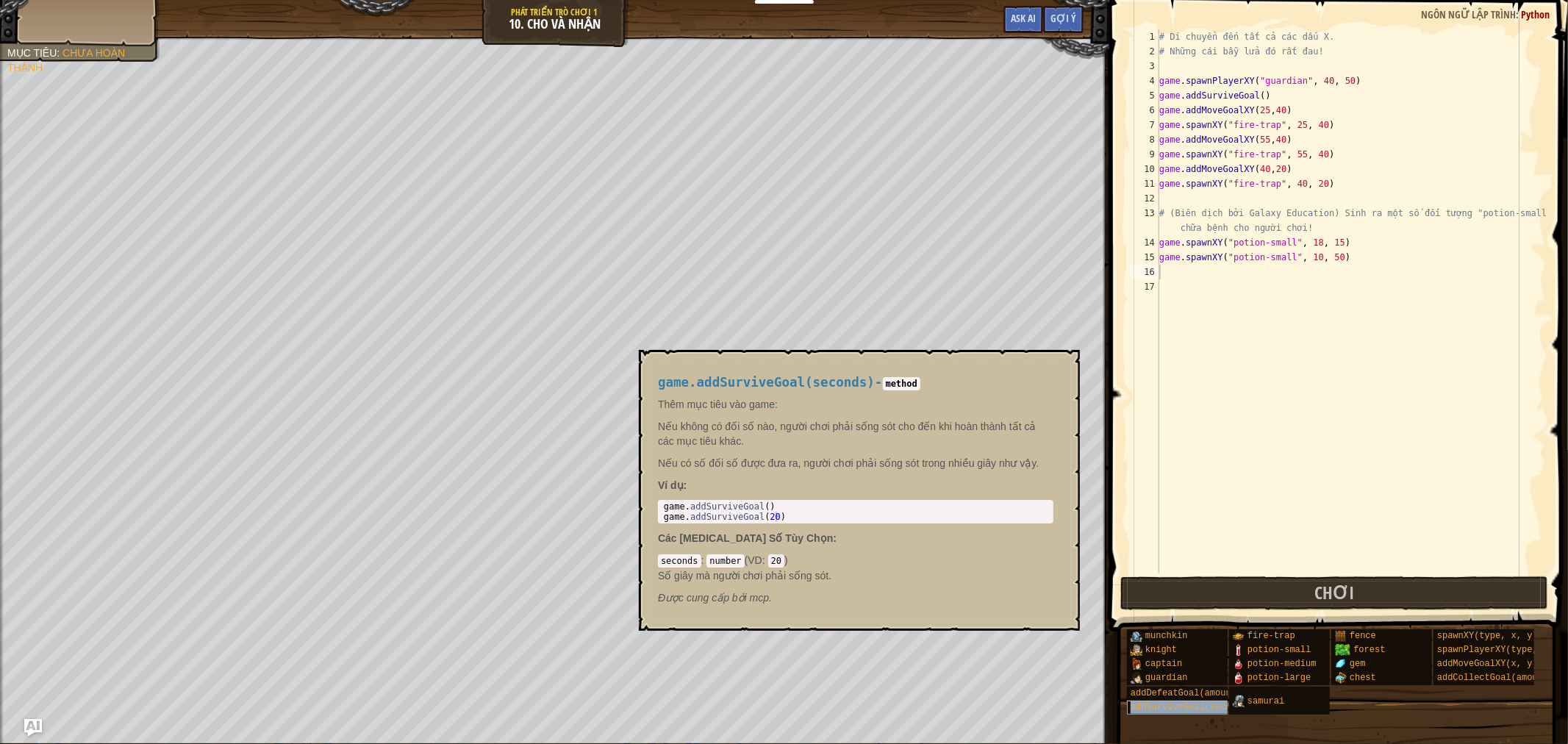
click at [1176, 706] on span "addSurviveGoal(seconds)" at bounding box center [1192, 707] width 122 height 10
type textarea "game.addSurviveGoal()"
drag, startPoint x: 773, startPoint y: 507, endPoint x: 646, endPoint y: 503, distance: 127.1
click at [646, 503] on div "game.addSurviveGoal(seconds) - method Thêm mục tiêu vào game: Nếu không có đối …" at bounding box center [859, 489] width 441 height 280
click at [1180, 272] on div "# Di chuyển đến tất cả các dấu X. # Những cái bẫy lửa đó rất đau! game . spawnP…" at bounding box center [1352, 316] width 390 height 573
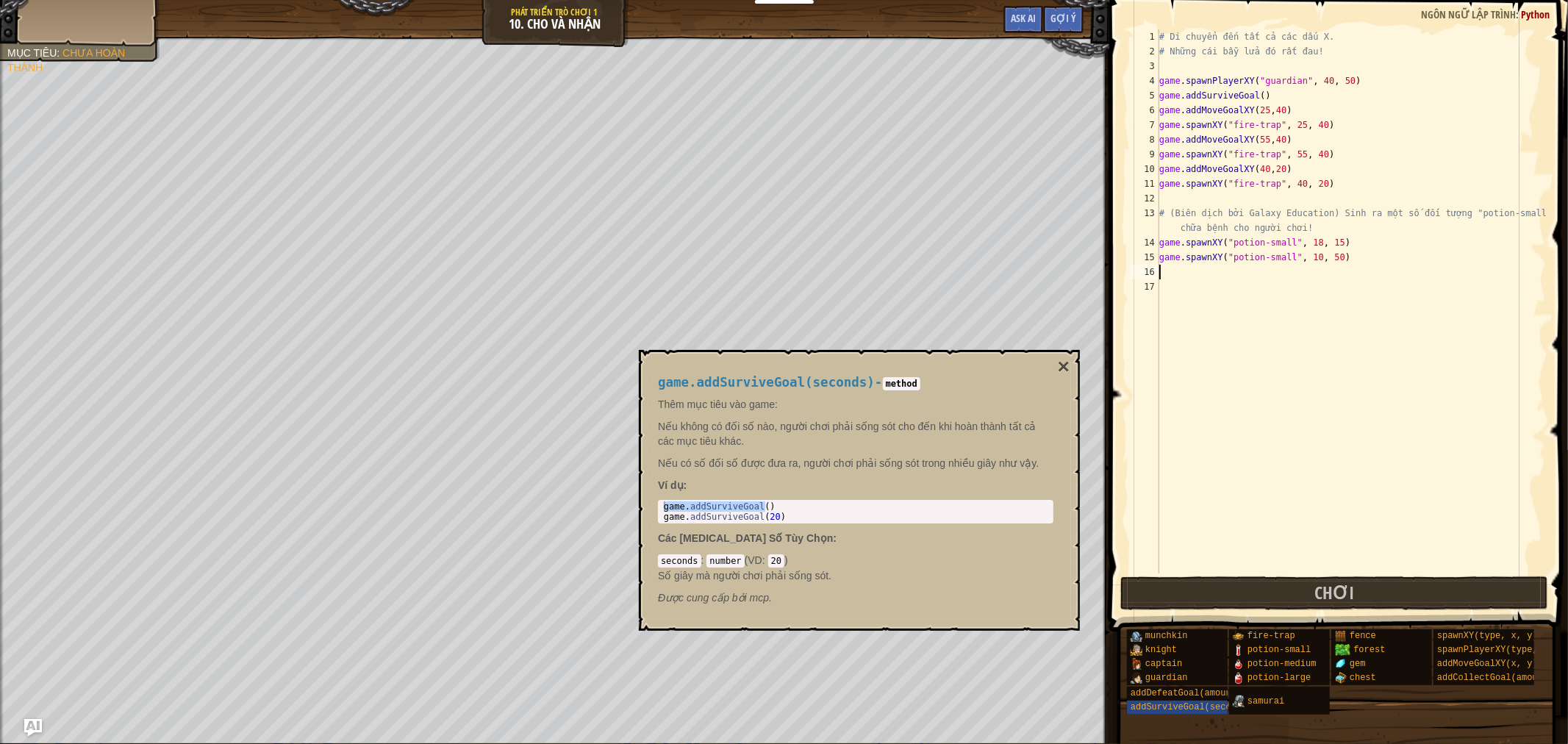
paste textarea "game.addSurviveGoal()"
click at [1063, 364] on button "×" at bounding box center [1063, 366] width 12 height 20
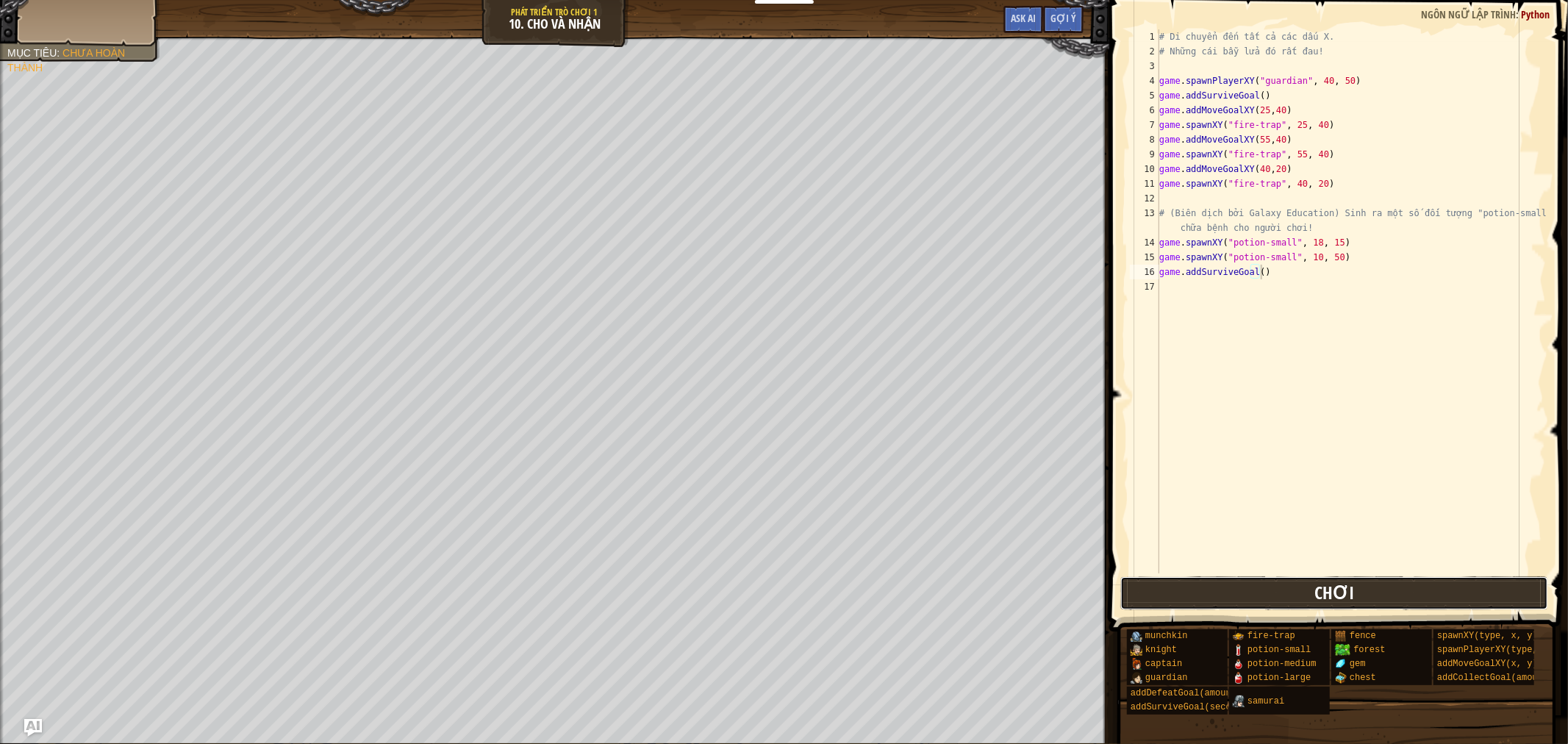
click at [1306, 597] on button "Chơi" at bounding box center [1335, 593] width 428 height 34
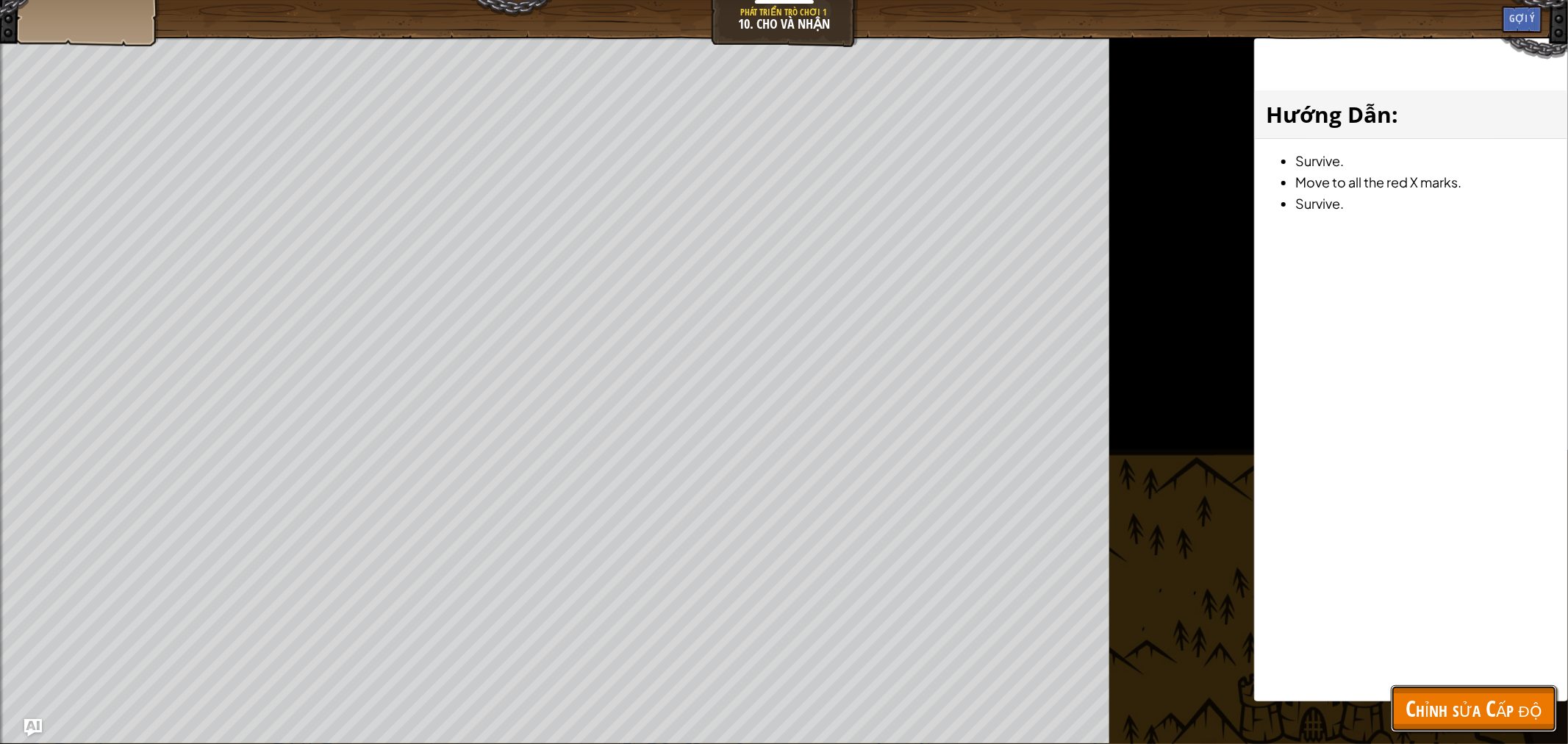
click at [1414, 712] on span "Chỉnh sửa Cấp độ" at bounding box center [1474, 708] width 136 height 30
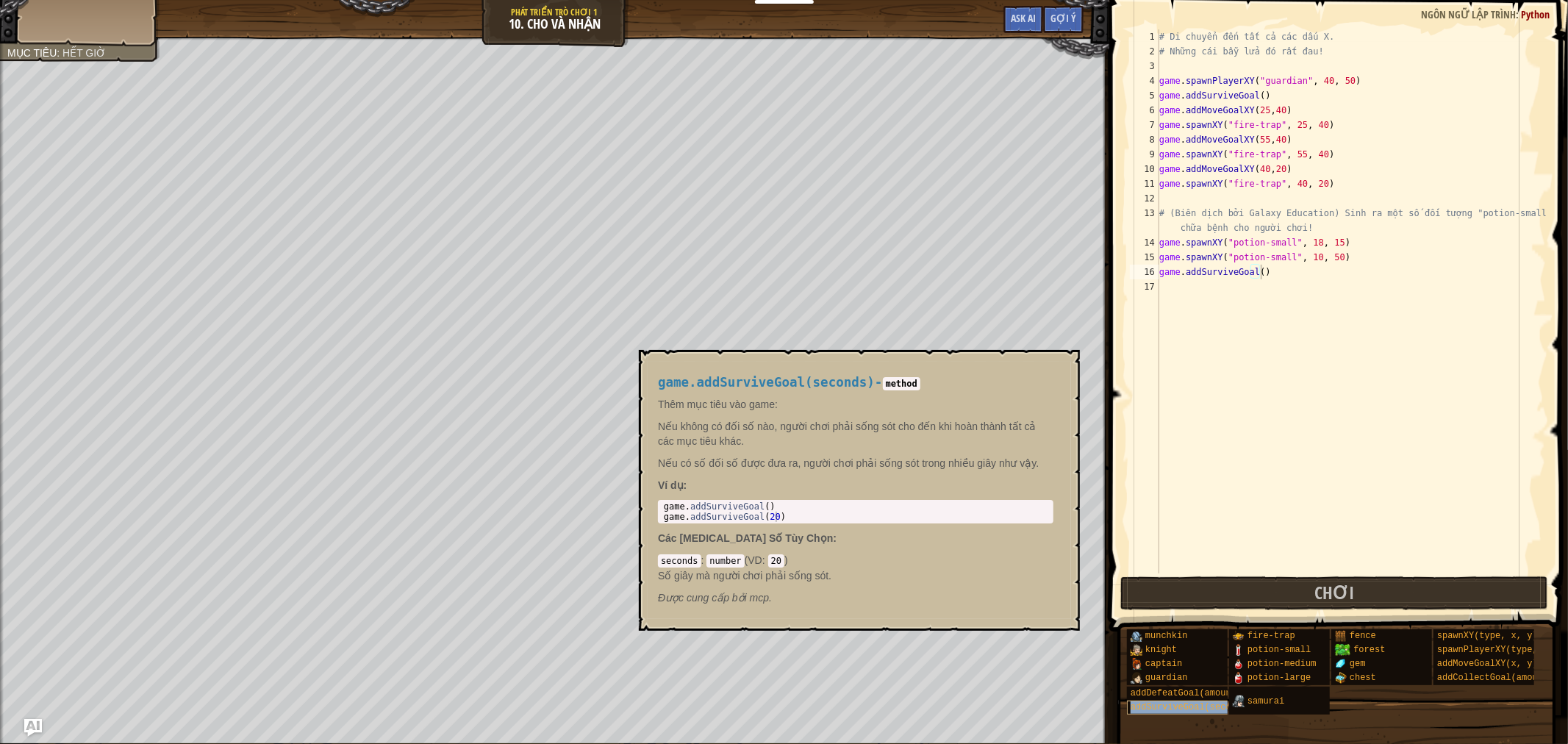
click at [1197, 707] on span "addSurviveGoal(seconds)" at bounding box center [1192, 707] width 122 height 10
click at [1257, 274] on div "# Di chuyển đến tất cả các dấu X. # Những cái bẫy lửa đó rất đau! game . spawnP…" at bounding box center [1352, 316] width 390 height 573
type textarea "game.addSurviveGoal(20)"
click at [1324, 592] on span "Chơi" at bounding box center [1334, 591] width 40 height 23
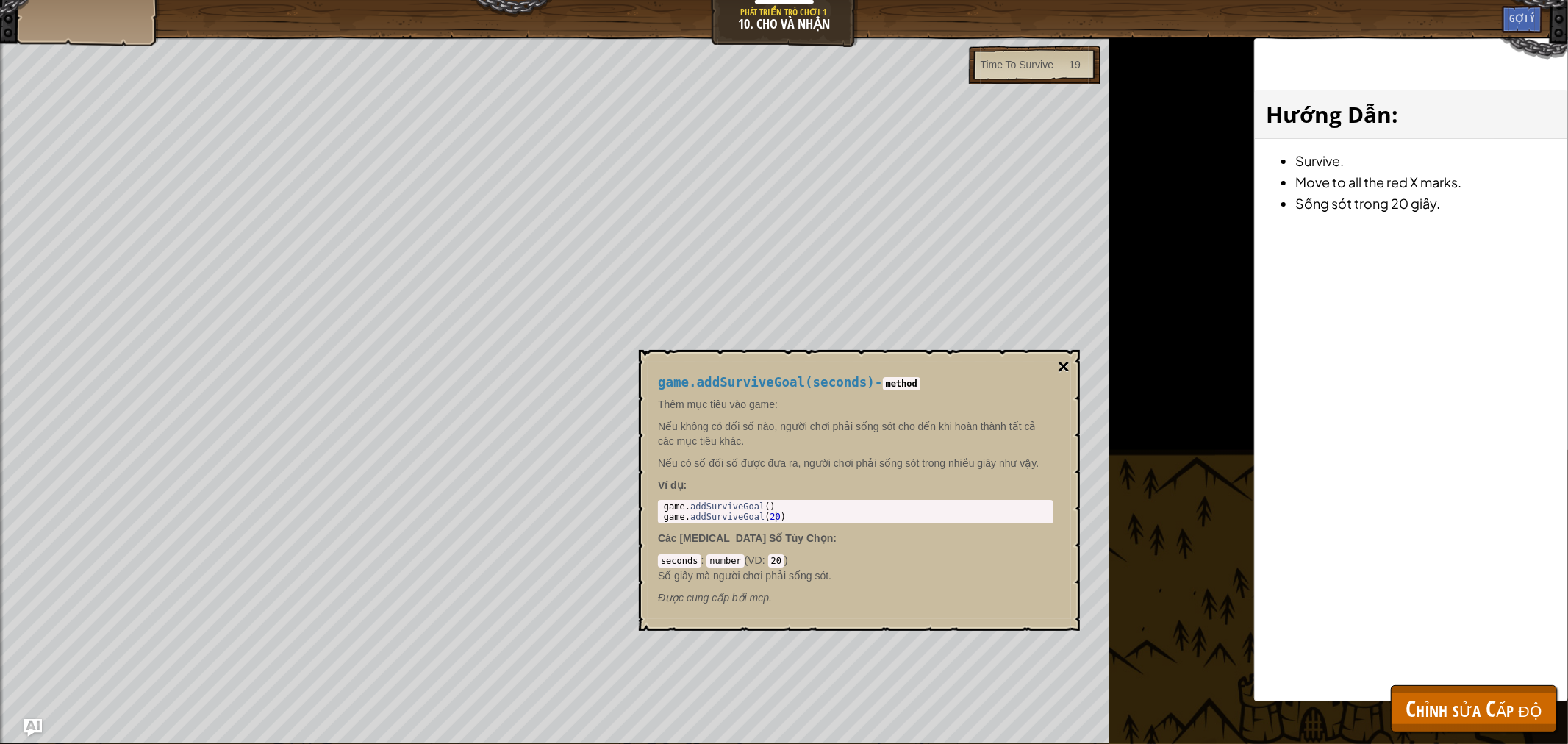
click at [1066, 363] on button "×" at bounding box center [1063, 366] width 12 height 20
